Goal: Navigation & Orientation: Find specific page/section

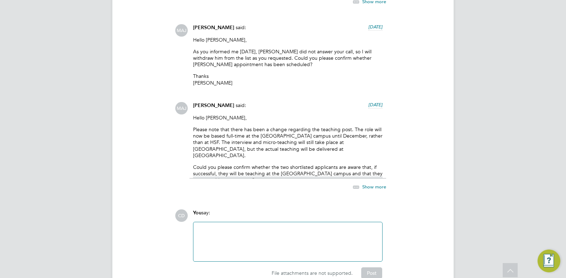
scroll to position [1460, 0]
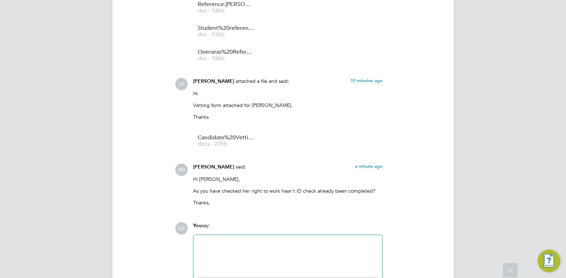
scroll to position [1745, 0]
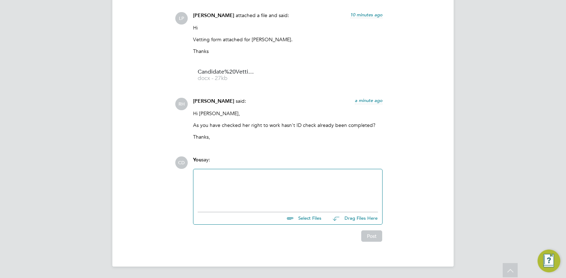
click at [251, 189] on div at bounding box center [288, 189] width 180 height 31
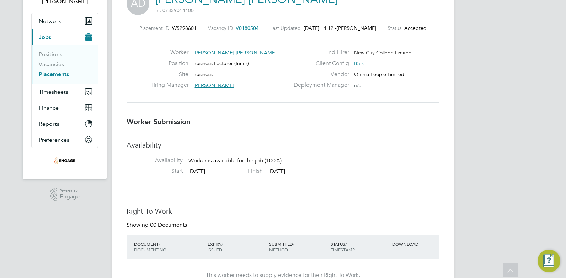
scroll to position [0, 0]
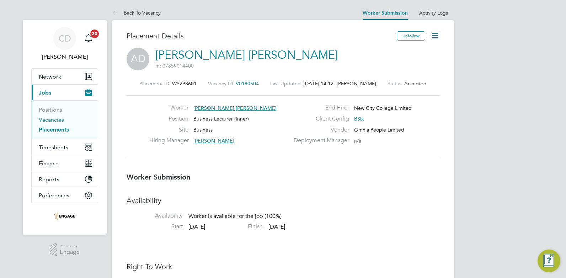
click at [43, 118] on link "Vacancies" at bounding box center [51, 119] width 25 height 7
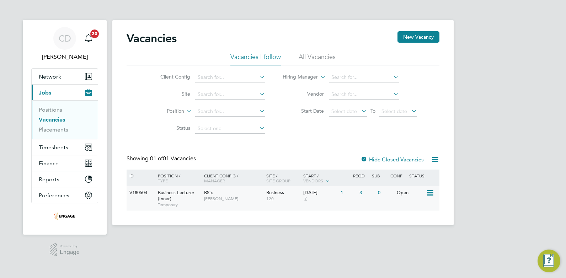
click at [202, 190] on div "Business Lecturer (Inner) Temporary" at bounding box center [178, 198] width 50 height 25
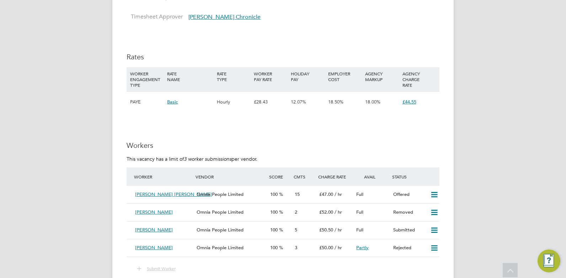
scroll to position [791, 0]
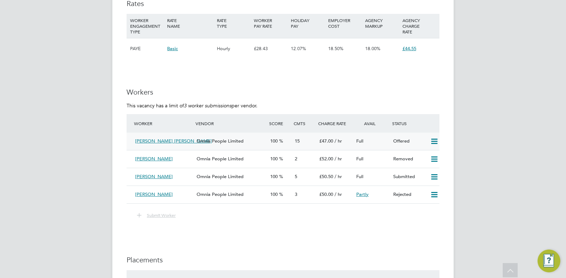
click at [432, 139] on icon at bounding box center [434, 142] width 9 height 6
click at [425, 145] on li "Confirm" at bounding box center [424, 149] width 27 height 10
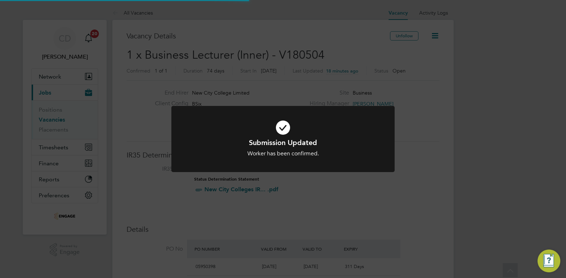
scroll to position [4, 4]
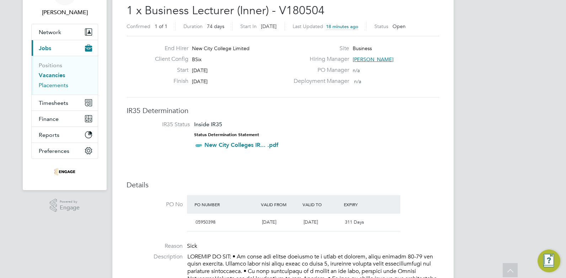
click at [49, 87] on link "Placements" at bounding box center [54, 85] width 30 height 7
